Goal: Transaction & Acquisition: Download file/media

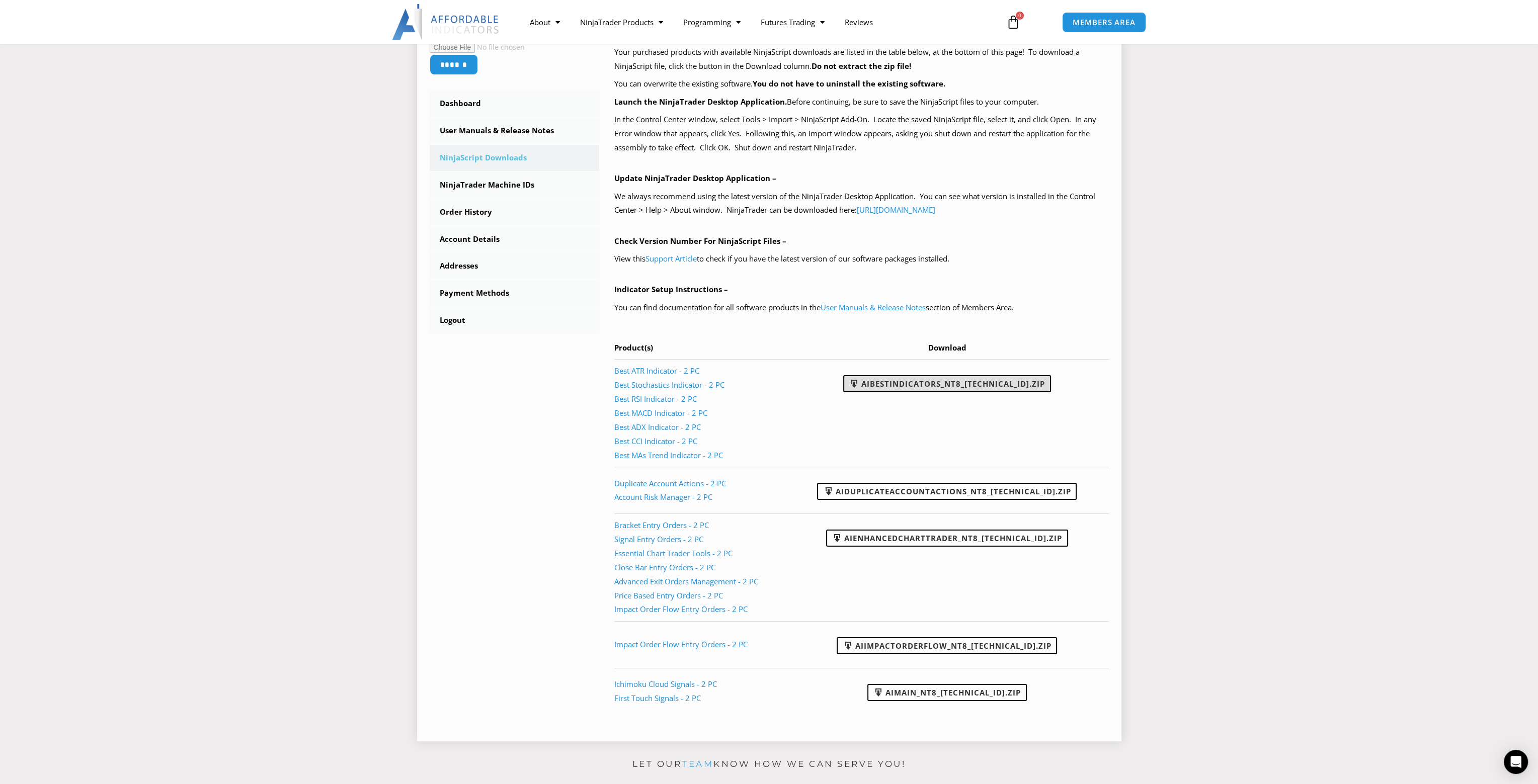
scroll to position [251, 0]
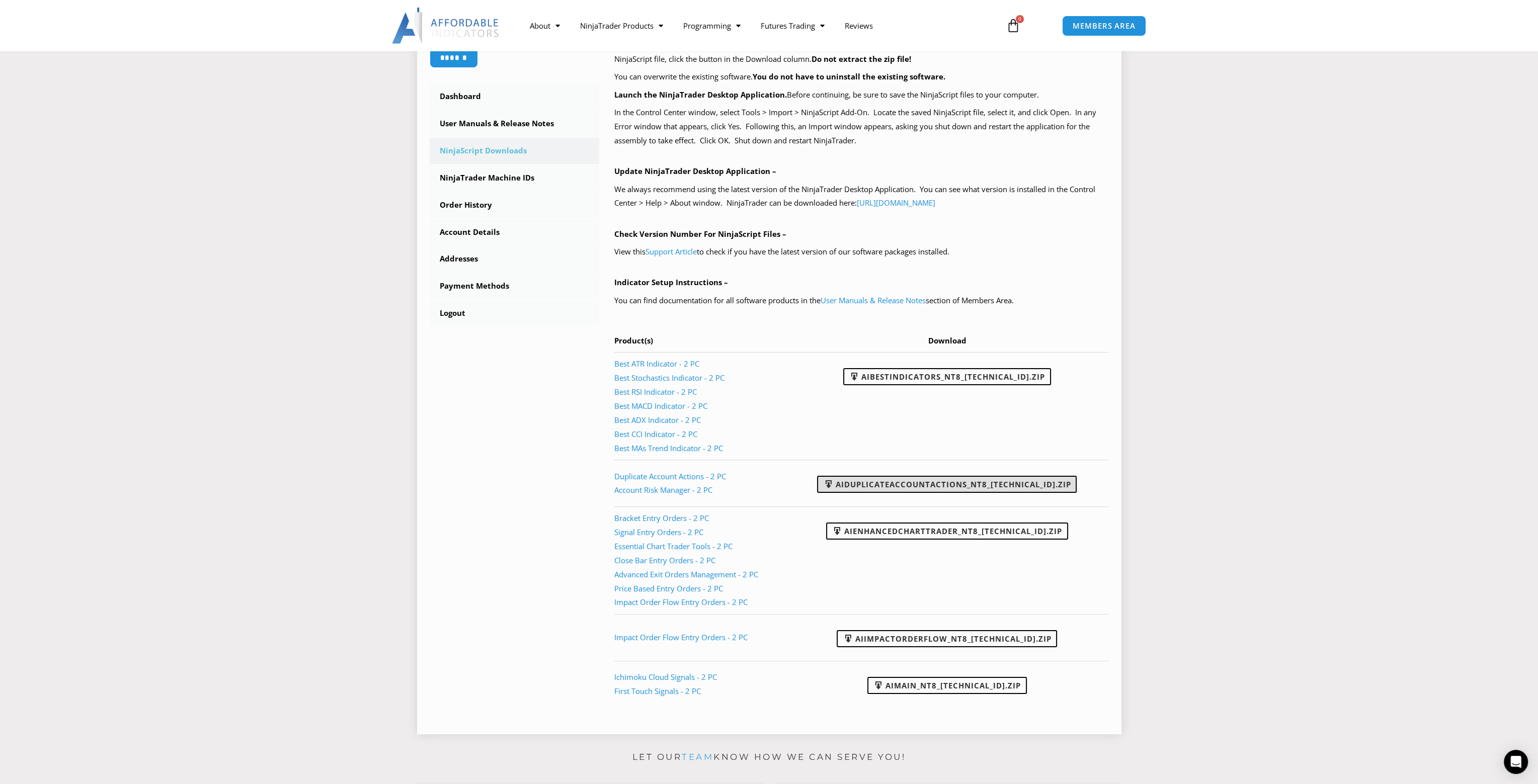
click at [900, 482] on link "AIDuplicateAccountActions_NT8_[TECHNICAL_ID].zip" at bounding box center [947, 485] width 259 height 17
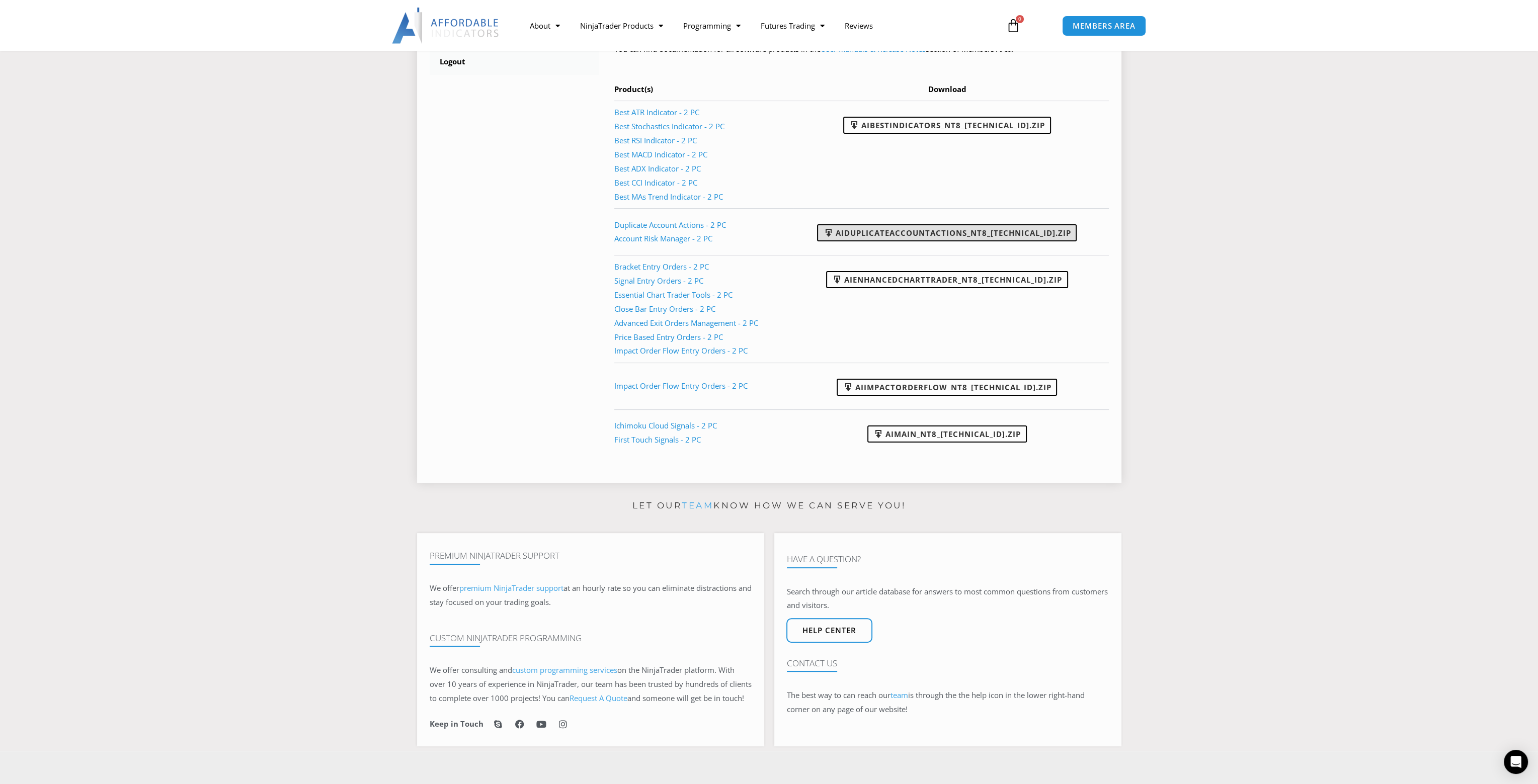
scroll to position [251, 0]
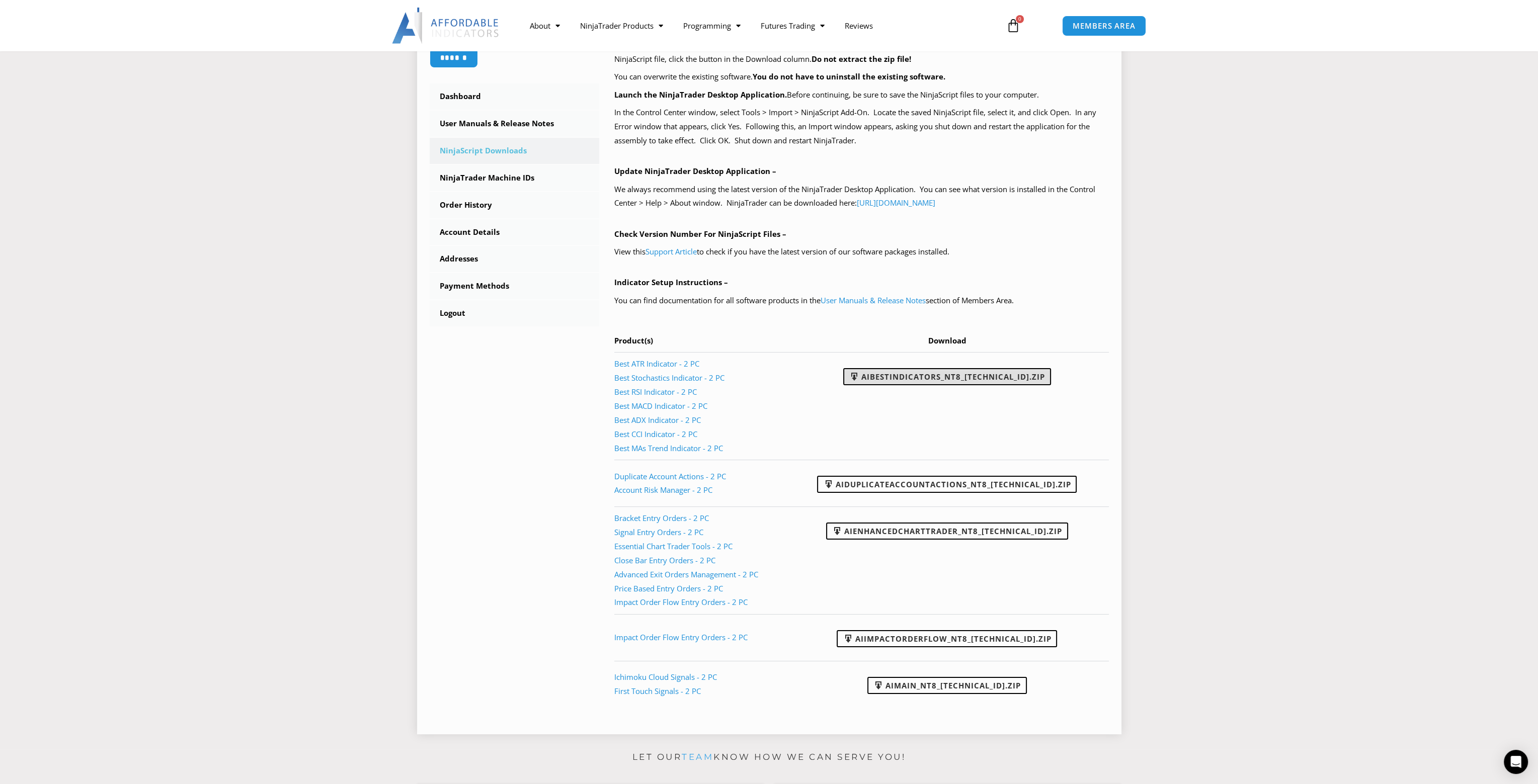
click at [956, 370] on link "AIBestIndicators_NT8_[TECHNICAL_ID].zip" at bounding box center [947, 377] width 208 height 17
click at [947, 523] on link "AIEnhancedChartTrader_NT8_[TECHNICAL_ID].zip" at bounding box center [947, 531] width 242 height 17
click at [965, 640] on link "AIImpactOrderFlow_NT8_[TECHNICAL_ID].zip" at bounding box center [947, 638] width 221 height 17
click at [951, 684] on link "AIMain_NT8_[TECHNICAL_ID].zip" at bounding box center [948, 685] width 160 height 17
click at [459, 253] on link "Addresses" at bounding box center [515, 259] width 170 height 26
